Goal: Task Accomplishment & Management: Use online tool/utility

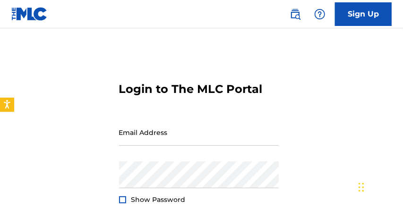
click at [190, 133] on input "Email Address" at bounding box center [199, 132] width 160 height 27
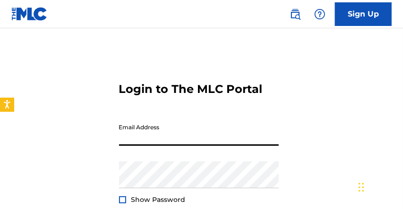
scroll to position [92, 0]
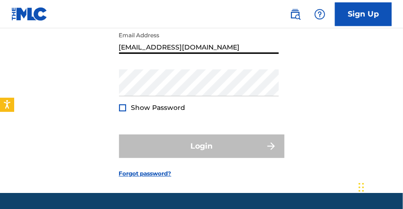
type input "[EMAIL_ADDRESS][DOMAIN_NAME]"
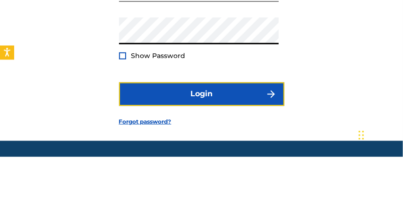
click at [268, 143] on img "submit" at bounding box center [271, 146] width 11 height 11
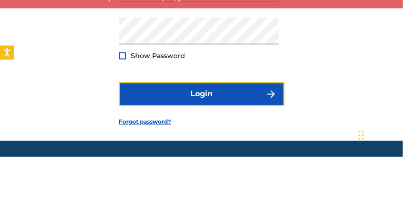
scroll to position [104, 0]
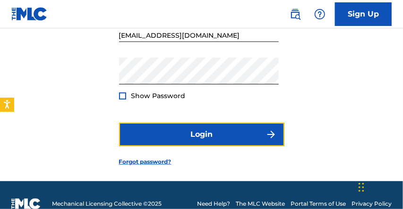
click at [273, 140] on img "submit" at bounding box center [271, 134] width 11 height 11
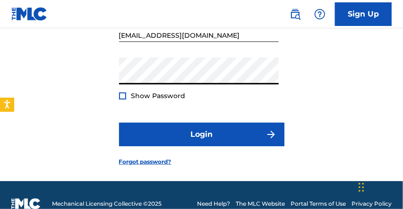
click at [170, 98] on span "Show Password" at bounding box center [158, 96] width 54 height 9
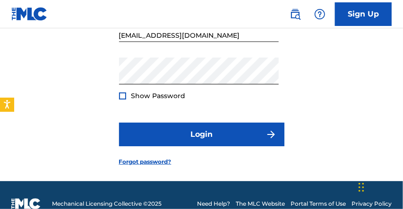
click at [126, 100] on div at bounding box center [122, 96] width 7 height 7
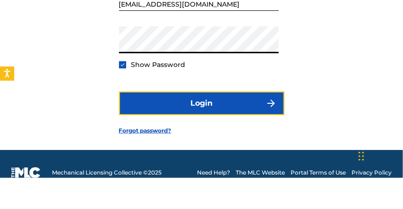
click at [273, 137] on img "submit" at bounding box center [271, 134] width 11 height 11
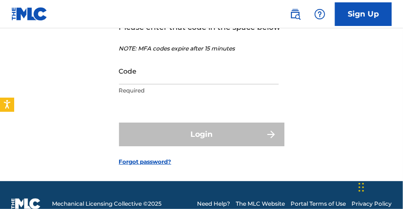
scroll to position [111, 0]
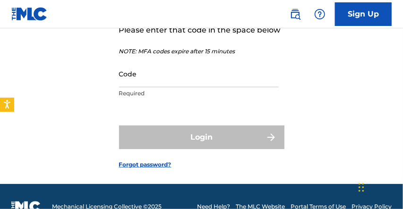
click at [143, 83] on input "Code" at bounding box center [199, 73] width 160 height 27
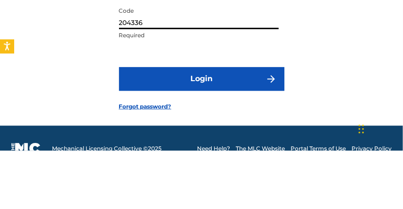
type input "204336"
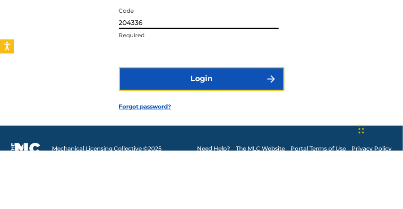
click at [270, 143] on img "submit" at bounding box center [271, 137] width 11 height 11
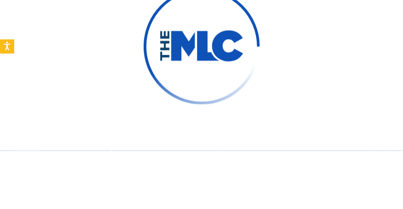
scroll to position [113, 0]
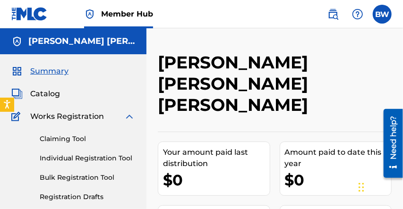
click at [65, 76] on span "Summary" at bounding box center [49, 71] width 38 height 11
click at [66, 73] on span "Summary" at bounding box center [49, 71] width 38 height 11
click at [100, 179] on link "Bulk Registration Tool" at bounding box center [87, 178] width 95 height 10
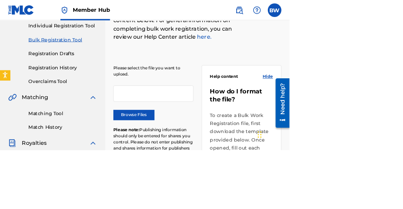
scroll to position [123, 0]
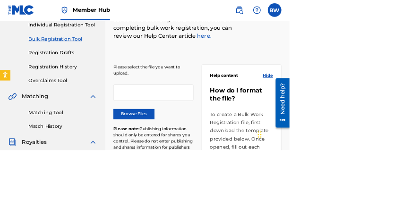
click at [204, 160] on label "Browse Files" at bounding box center [186, 159] width 57 height 14
click at [0, 0] on input "Browse Files" at bounding box center [0, 0] width 0 height 0
click at [215, 166] on label "Browse Files" at bounding box center [186, 159] width 57 height 14
click at [0, 0] on input "Browse Files" at bounding box center [0, 0] width 0 height 0
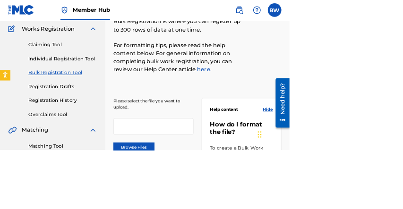
scroll to position [73, 0]
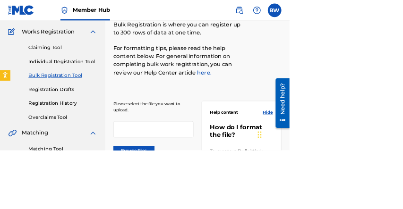
click at [135, 91] on link "Individual Registration Tool" at bounding box center [87, 86] width 95 height 10
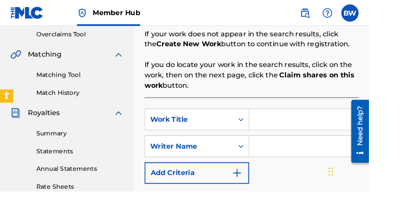
scroll to position [198, 0]
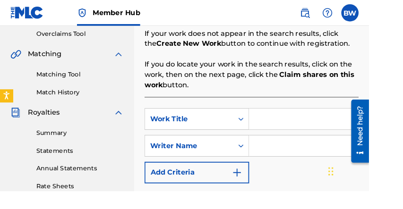
click at [86, 82] on link "Matching Tool" at bounding box center [87, 82] width 95 height 10
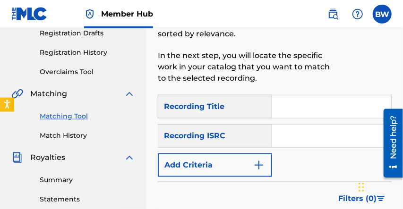
scroll to position [164, 0]
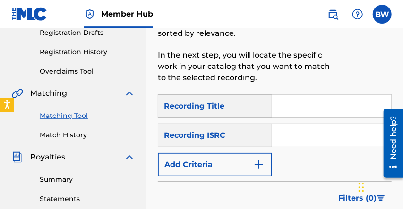
click at [312, 110] on input "Search Form" at bounding box center [331, 106] width 119 height 23
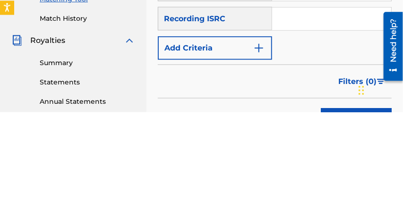
scroll to position [198, 0]
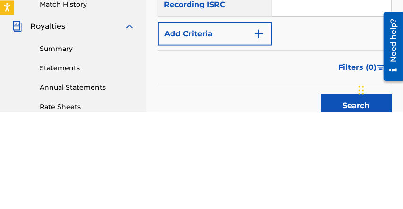
type input "we know it"
click at [352, 203] on button "Search" at bounding box center [356, 203] width 71 height 24
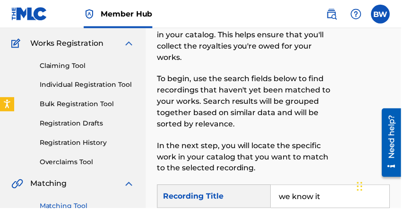
scroll to position [73, 0]
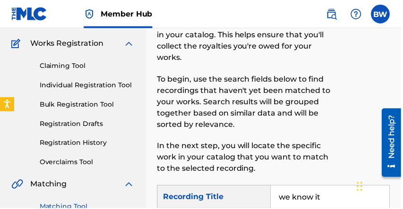
click at [333, 19] on img at bounding box center [332, 14] width 11 height 11
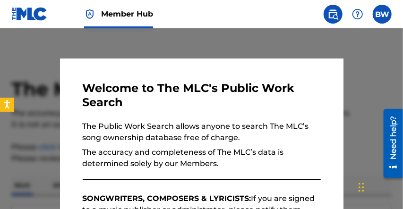
click at [378, 22] on label at bounding box center [382, 14] width 19 height 19
click at [382, 14] on input "BW [PERSON_NAME] [PERSON_NAME] [PERSON_NAME] [EMAIL_ADDRESS][DOMAIN_NAME] Notif…" at bounding box center [382, 14] width 0 height 0
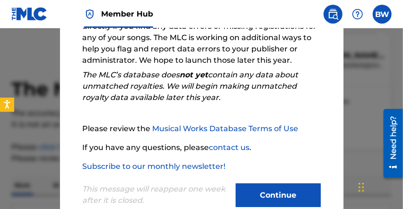
scroll to position [200, 0]
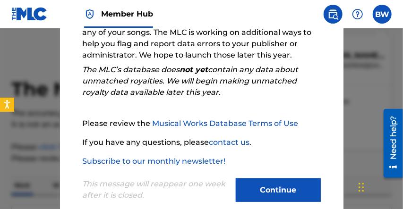
click at [379, 19] on div "BW BW [PERSON_NAME] [PERSON_NAME] [PERSON_NAME] [EMAIL_ADDRESS][DOMAIN_NAME] No…" at bounding box center [382, 14] width 19 height 19
click at [366, 76] on div at bounding box center [201, 132] width 403 height 209
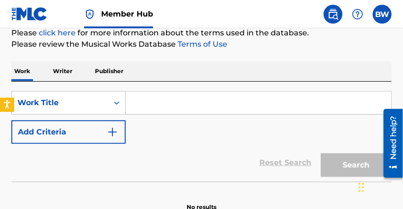
scroll to position [115, 0]
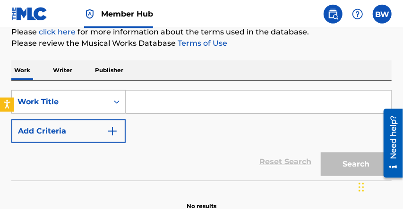
click at [377, 21] on label at bounding box center [382, 14] width 19 height 19
click at [382, 14] on input "BW [PERSON_NAME] [PERSON_NAME] [PERSON_NAME] [EMAIL_ADDRESS][DOMAIN_NAME] Notif…" at bounding box center [382, 14] width 0 height 0
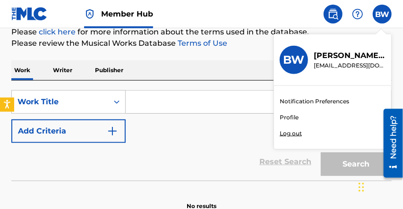
click at [256, 96] on input "Search Form" at bounding box center [259, 102] width 266 height 23
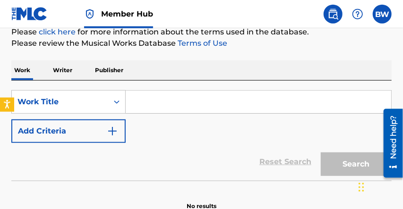
scroll to position [166, 0]
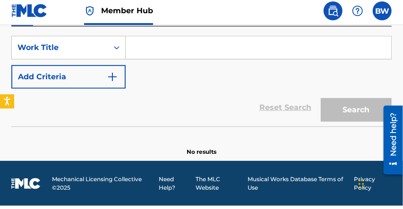
click at [379, 24] on label at bounding box center [382, 14] width 19 height 19
click at [382, 14] on input "BW [PERSON_NAME] [PERSON_NAME] [PERSON_NAME] [EMAIL_ADDRESS][DOMAIN_NAME] Notif…" at bounding box center [382, 14] width 0 height 0
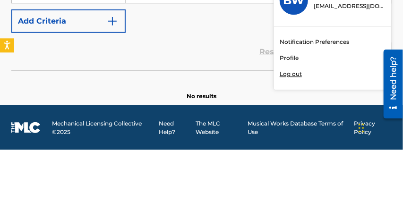
click at [298, 134] on div "Member Hub BW BW [PERSON_NAME] [PERSON_NAME] [PERSON_NAME] [EMAIL_ADDRESS][DOMA…" at bounding box center [201, 22] width 403 height 376
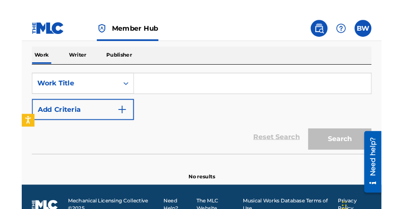
scroll to position [124, 0]
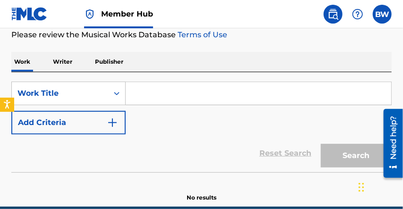
click at [176, 113] on div "SearchWithCriteria19638787-ef55-41f1-9f59-b8cbcef53a36 Work Title Add Criteria" at bounding box center [201, 108] width 380 height 53
